Goal: Task Accomplishment & Management: Manage account settings

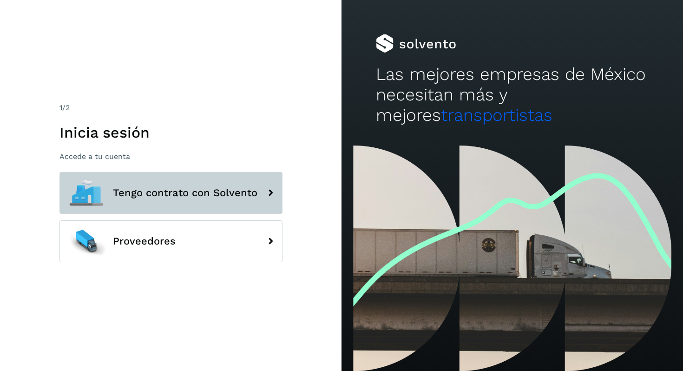
click at [135, 204] on button "Tengo contrato con Solvento" at bounding box center [170, 193] width 223 height 42
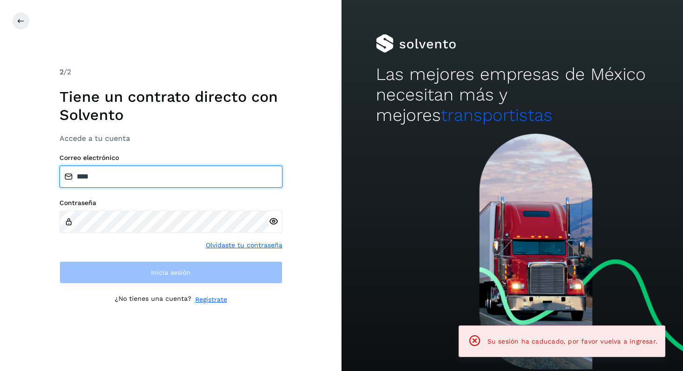
click at [116, 173] on input "****" at bounding box center [170, 176] width 223 height 22
type input "**********"
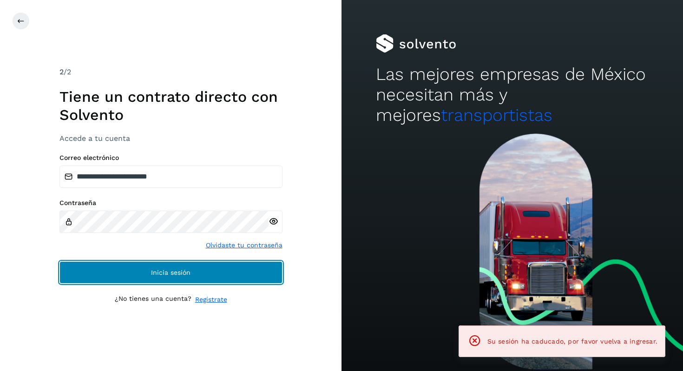
click at [138, 270] on button "Inicia sesión" at bounding box center [170, 272] width 223 height 22
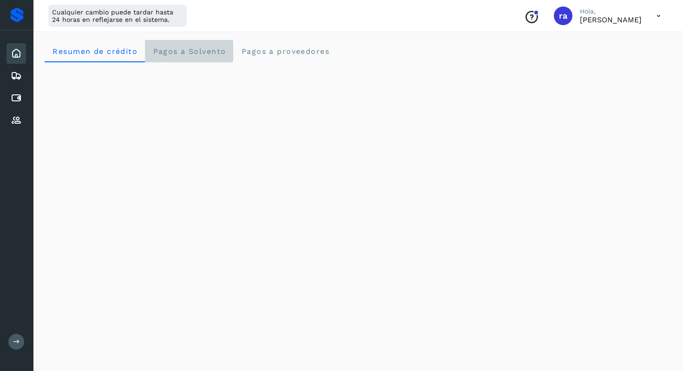
click at [202, 48] on span "Pagos a Solvento" at bounding box center [188, 51] width 73 height 9
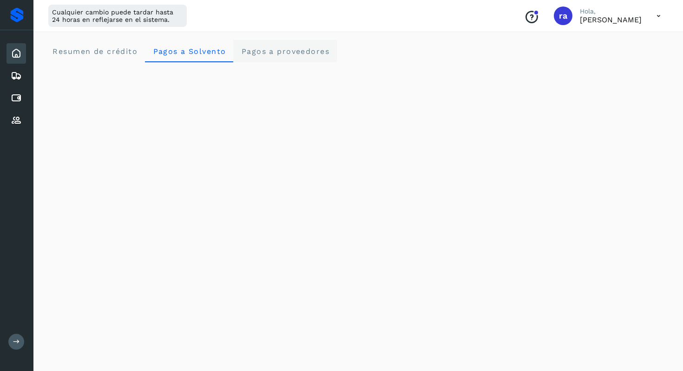
click at [275, 52] on span "Pagos a proveedores" at bounding box center [285, 51] width 89 height 9
click at [103, 53] on span "Resumen de crédito" at bounding box center [94, 51] width 85 height 9
click at [203, 49] on span "Pagos a Solvento" at bounding box center [188, 51] width 73 height 9
click at [269, 48] on span "Pagos a proveedores" at bounding box center [285, 51] width 89 height 9
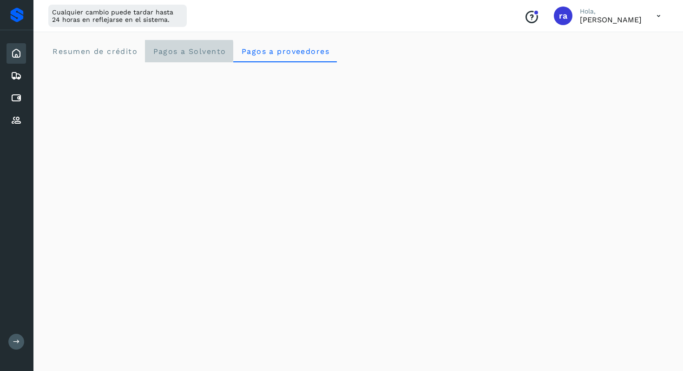
click at [169, 47] on span "Pagos a Solvento" at bounding box center [188, 51] width 73 height 9
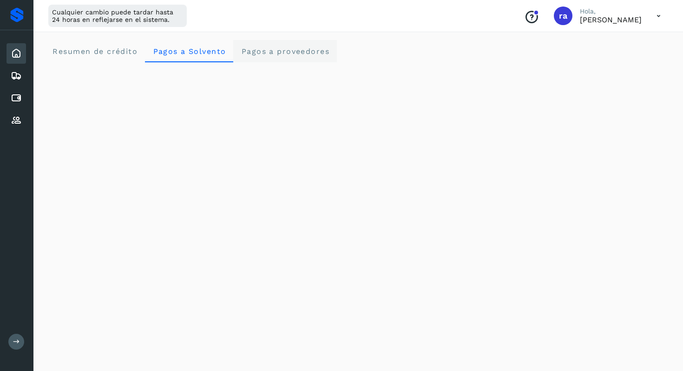
click at [272, 61] on proveedores "Pagos a proveedores" at bounding box center [285, 51] width 104 height 22
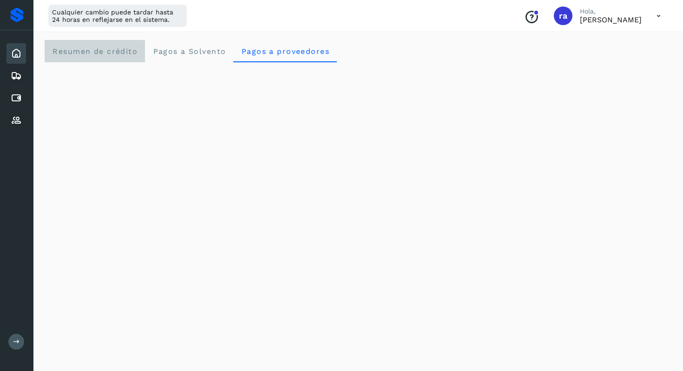
click at [110, 54] on span "Resumen de crédito" at bounding box center [94, 51] width 85 height 9
